Goal: Information Seeking & Learning: Learn about a topic

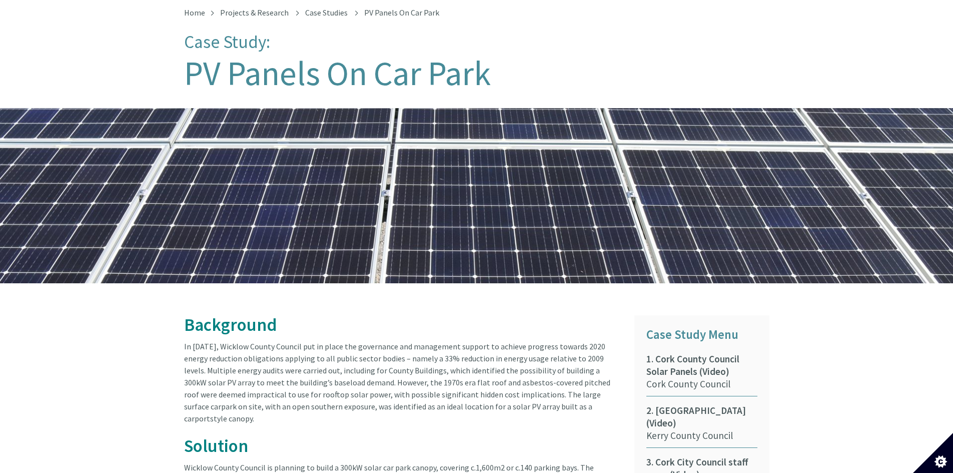
scroll to position [350, 0]
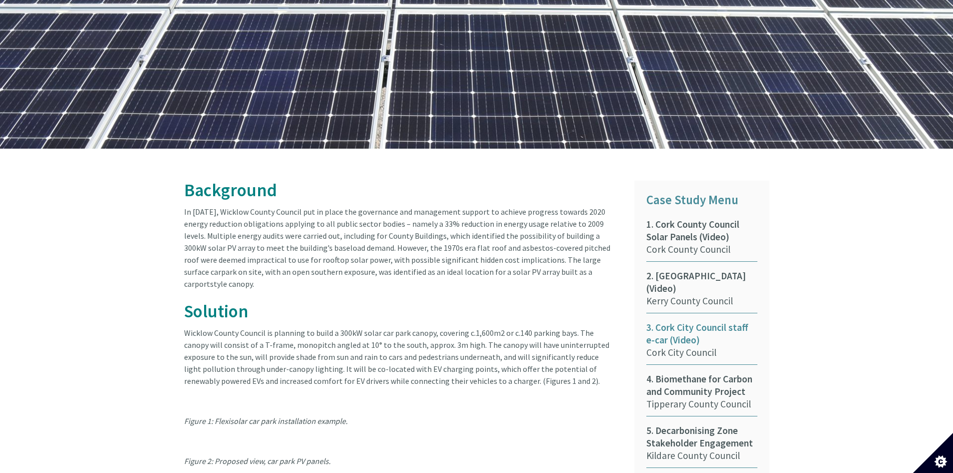
click at [687, 321] on span "3. Cork City Council staff e-car (Video)" at bounding box center [701, 333] width 111 height 25
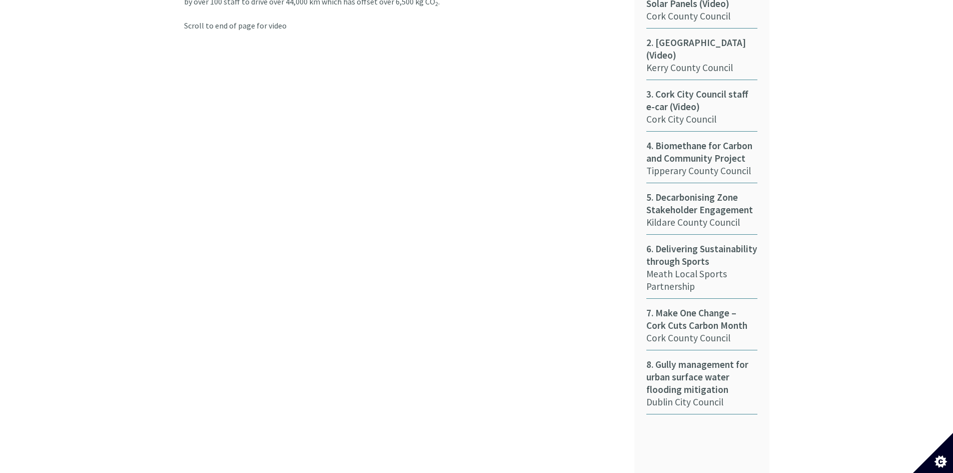
scroll to position [700, 0]
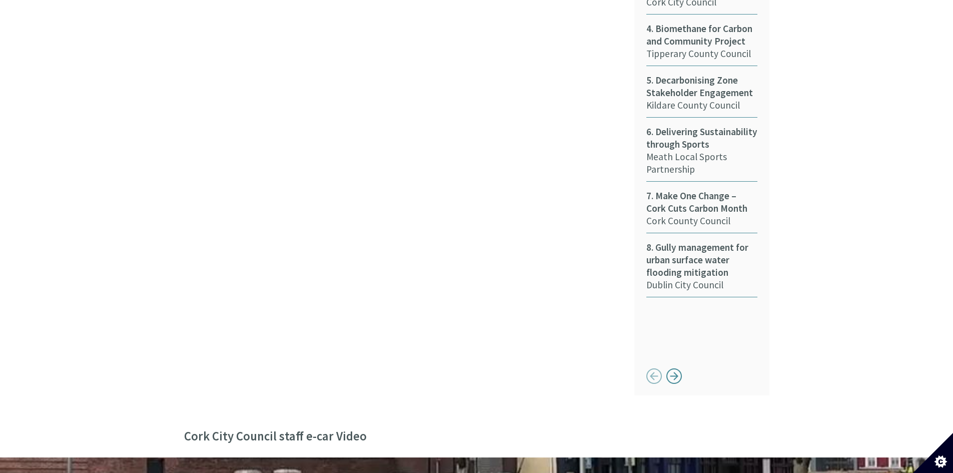
click at [678, 368] on div "Button next" at bounding box center [674, 376] width 16 height 16
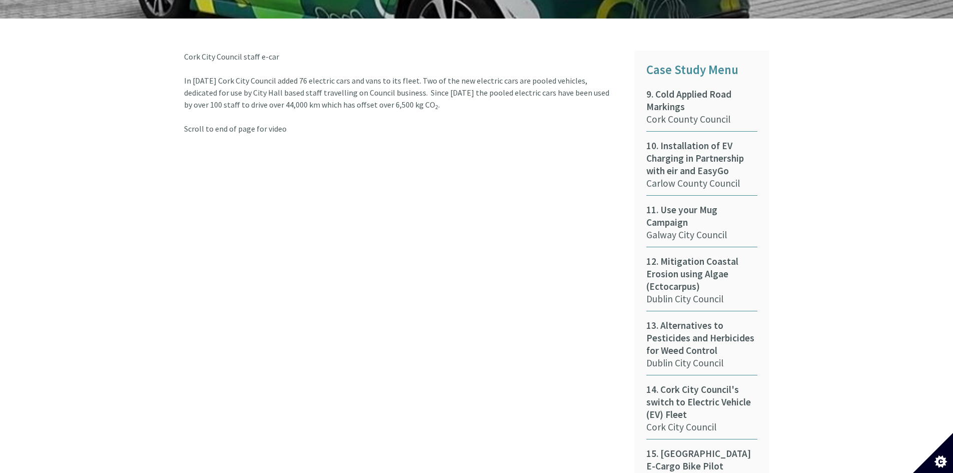
scroll to position [350, 0]
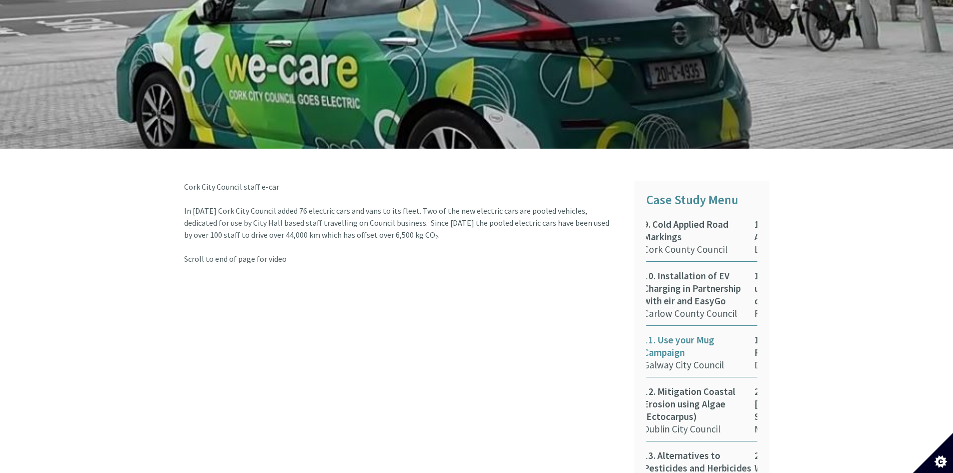
drag, startPoint x: 671, startPoint y: 343, endPoint x: 686, endPoint y: 355, distance: 18.8
click at [686, 355] on link "11. Use your Mug Campaign Galway City Council" at bounding box center [698, 356] width 111 height 44
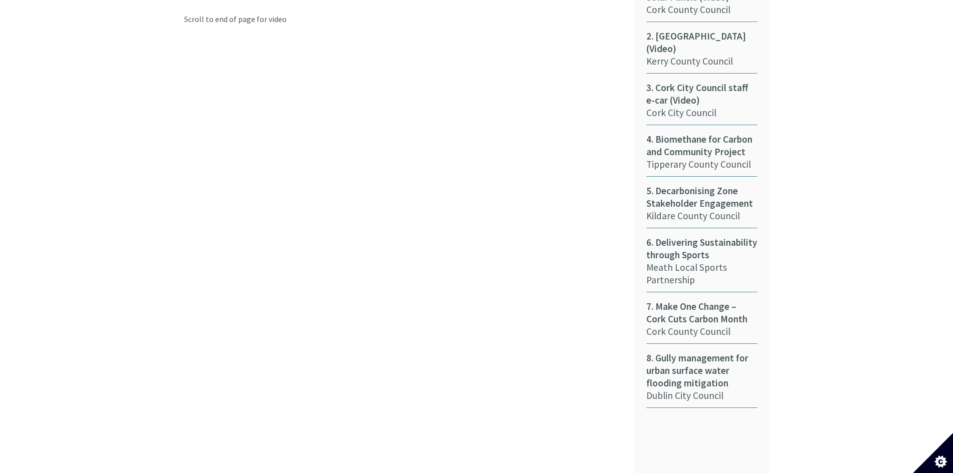
scroll to position [650, 0]
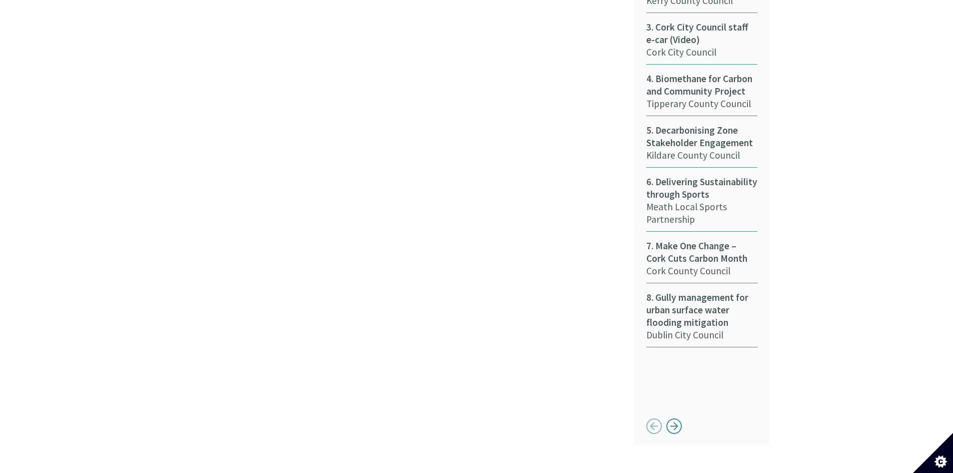
click at [674, 418] on div "Button next" at bounding box center [674, 426] width 16 height 16
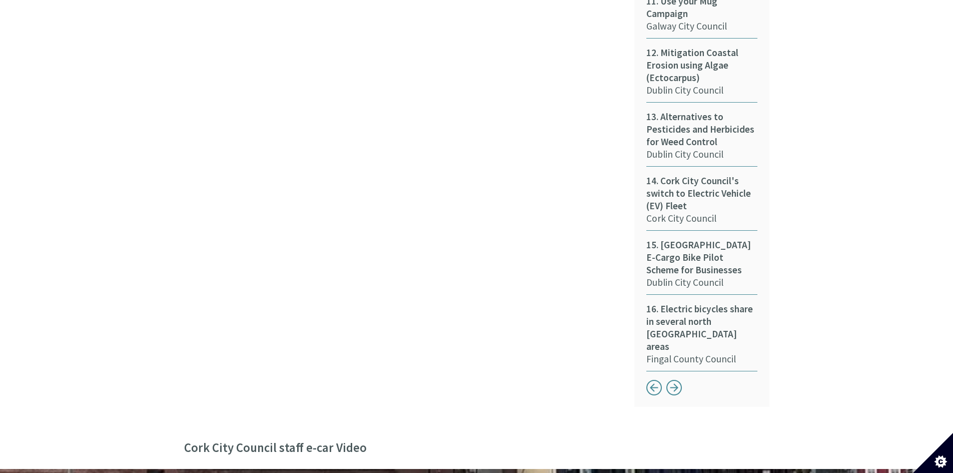
scroll to position [750, 0]
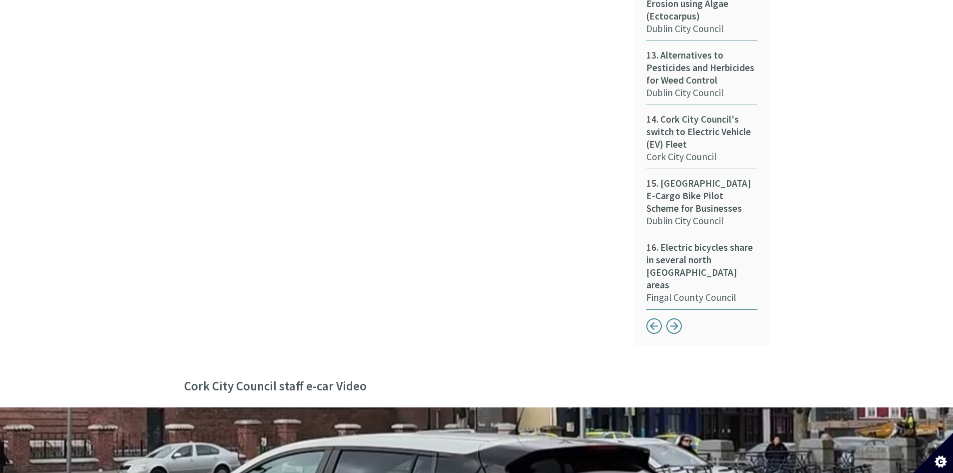
click at [672, 318] on div "Button next" at bounding box center [674, 326] width 16 height 16
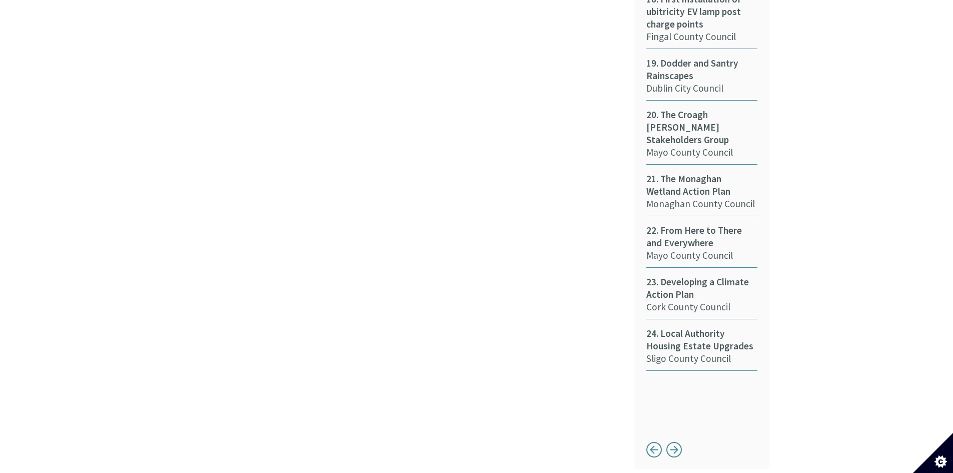
scroll to position [650, 0]
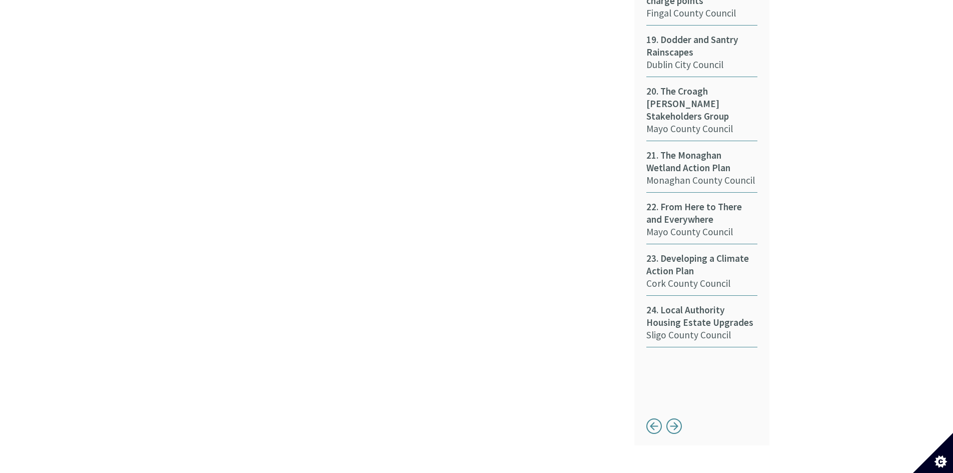
click at [673, 418] on div "Button next" at bounding box center [674, 426] width 16 height 16
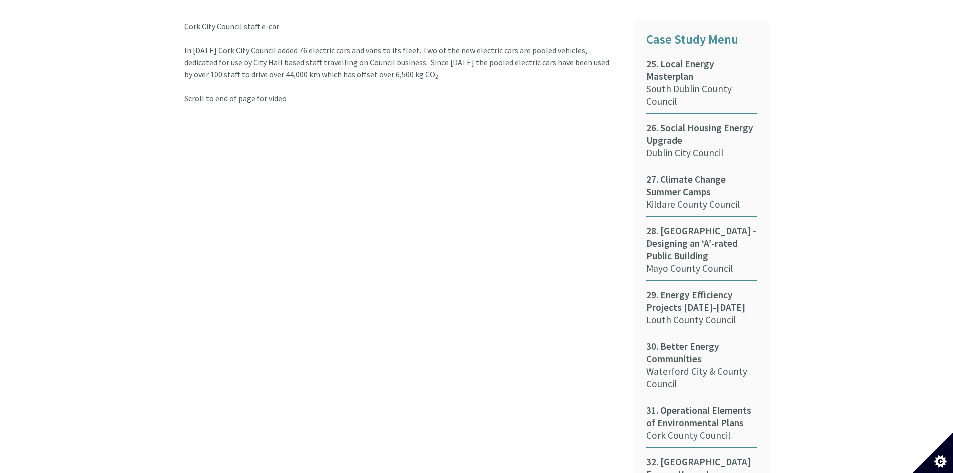
scroll to position [600, 0]
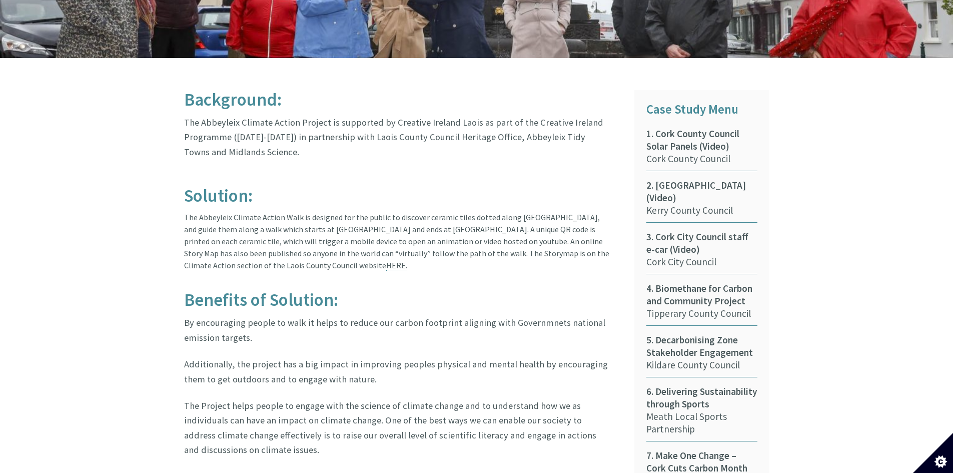
scroll to position [450, 0]
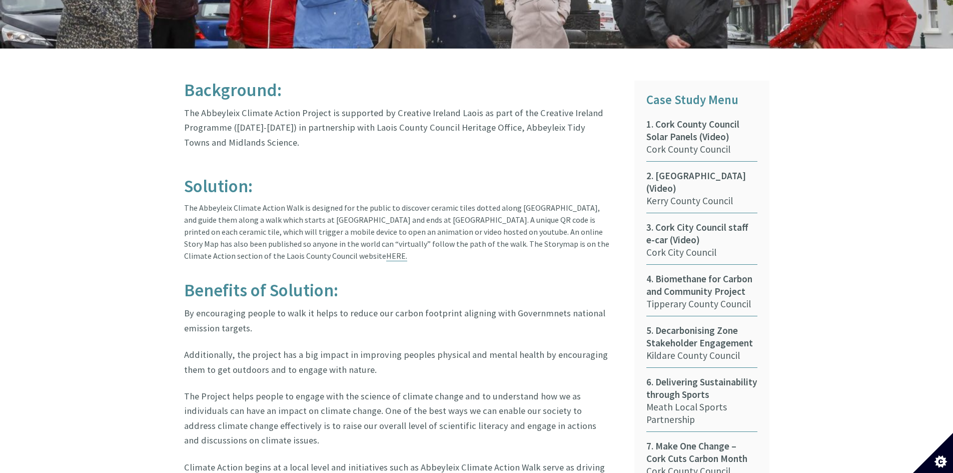
click at [386, 251] on link "HERE." at bounding box center [396, 256] width 21 height 11
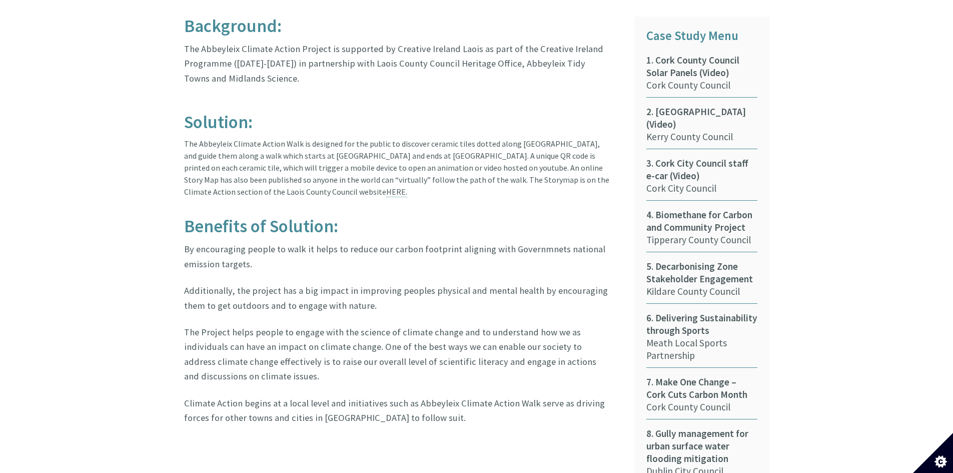
scroll to position [600, 0]
